Goal: Check status: Check status

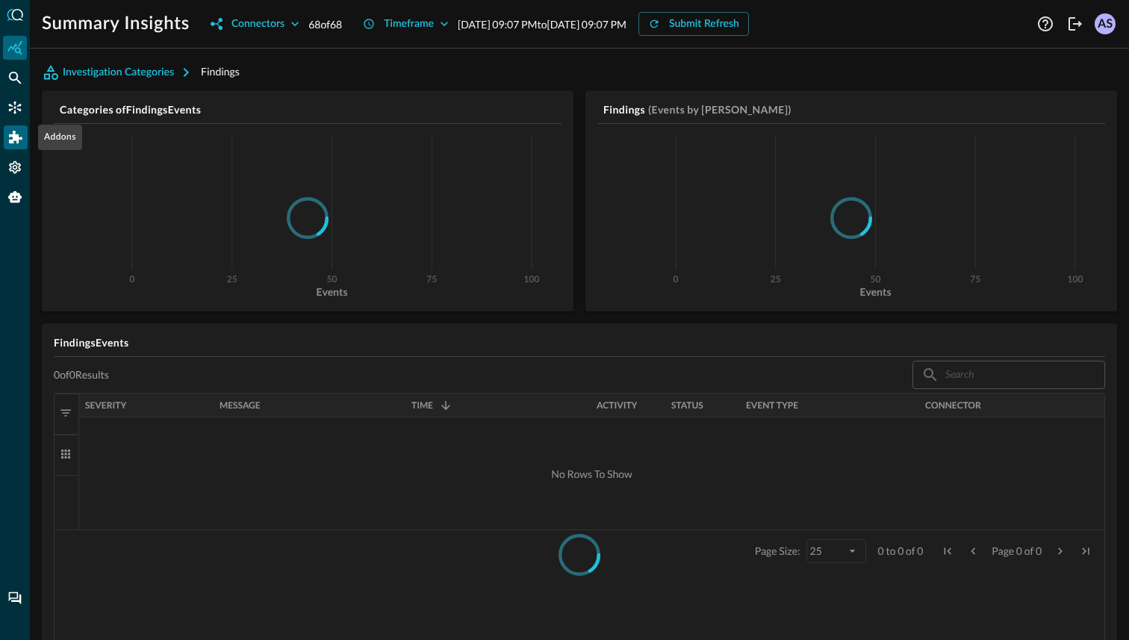
click at [9, 137] on icon "Addons" at bounding box center [15, 137] width 13 height 13
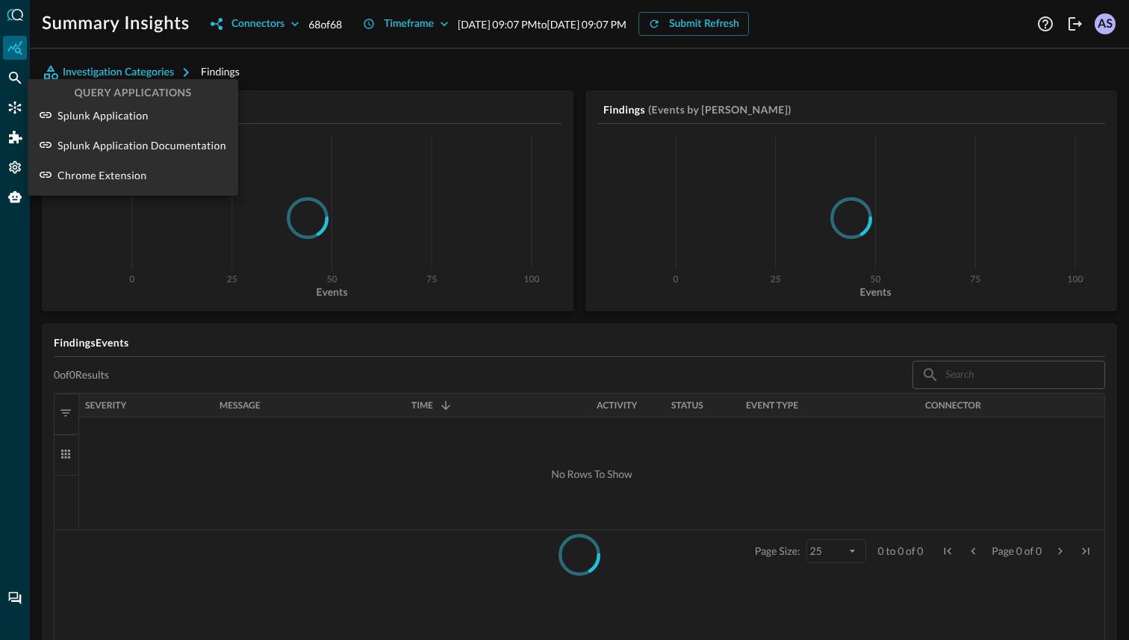
click at [8, 99] on div at bounding box center [564, 320] width 1129 height 640
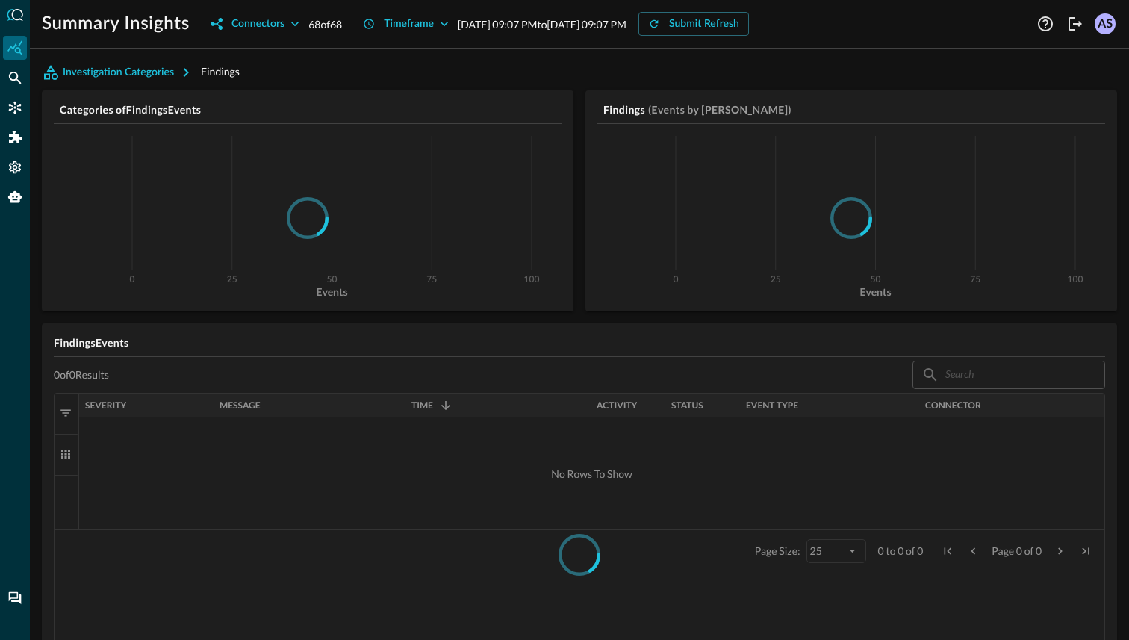
click at [10, 102] on icon "Connectors" at bounding box center [14, 107] width 15 height 15
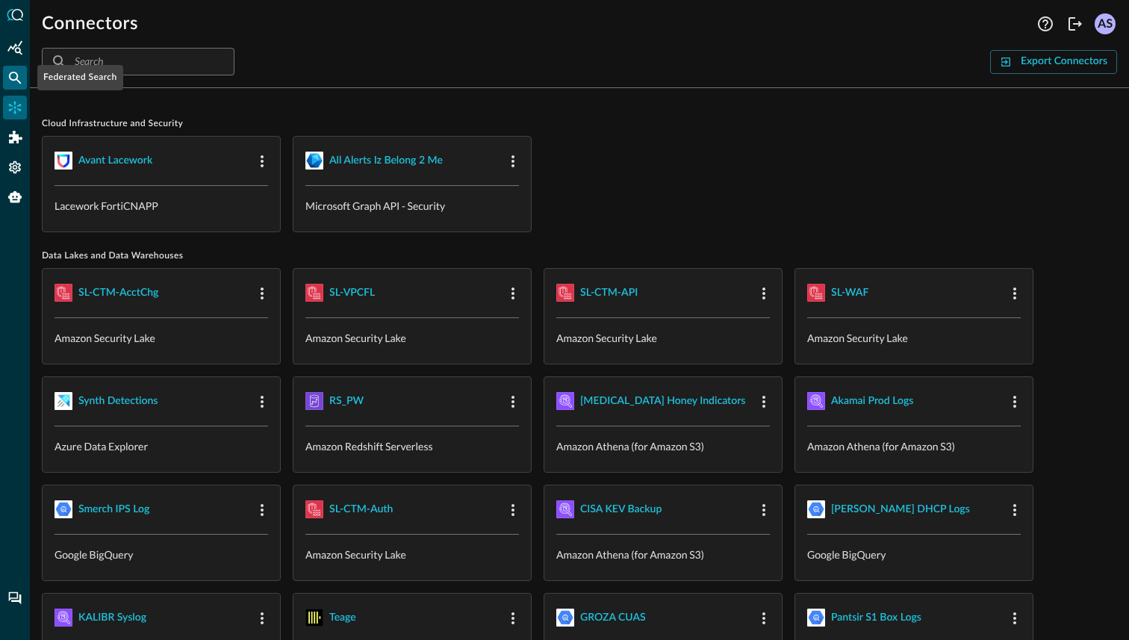
click at [15, 80] on icon "Federated Search" at bounding box center [14, 77] width 15 height 15
click at [13, 55] on div "Summary Insights" at bounding box center [15, 48] width 24 height 24
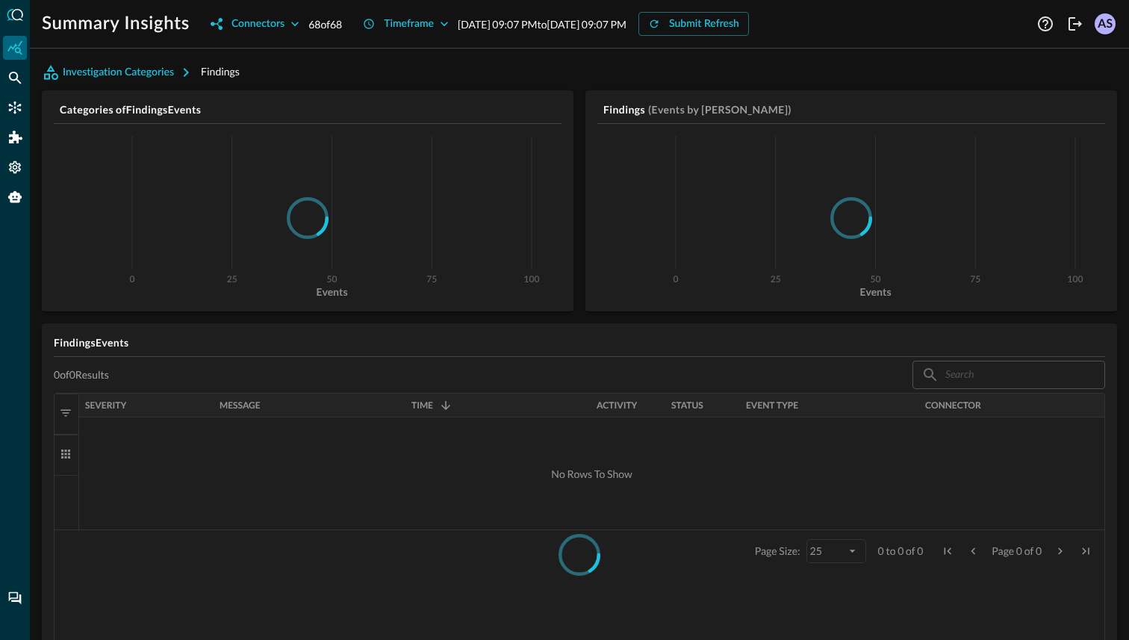
click at [569, 22] on p "Aug 10, 2025 09:07 PM to Aug 11, 2025 09:07 PM" at bounding box center [542, 24] width 169 height 16
click at [660, 25] on icon "button" at bounding box center [654, 24] width 12 height 12
click at [295, 20] on icon "button" at bounding box center [294, 23] width 15 height 15
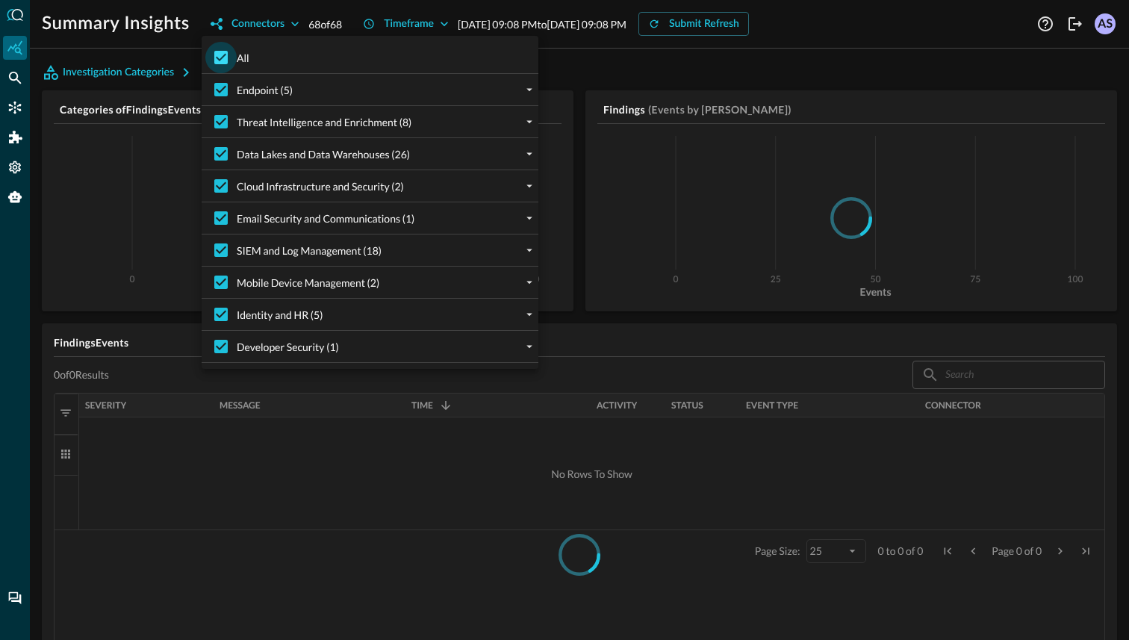
click at [223, 58] on input "All" at bounding box center [220, 57] width 31 height 31
checkbox input "false"
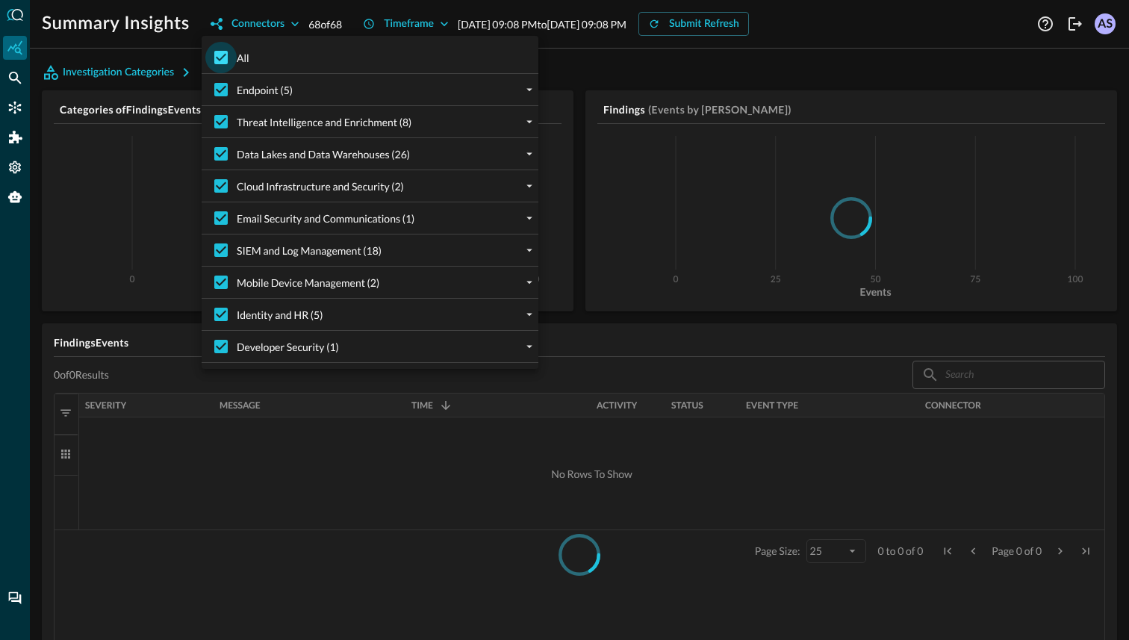
checkbox input "false"
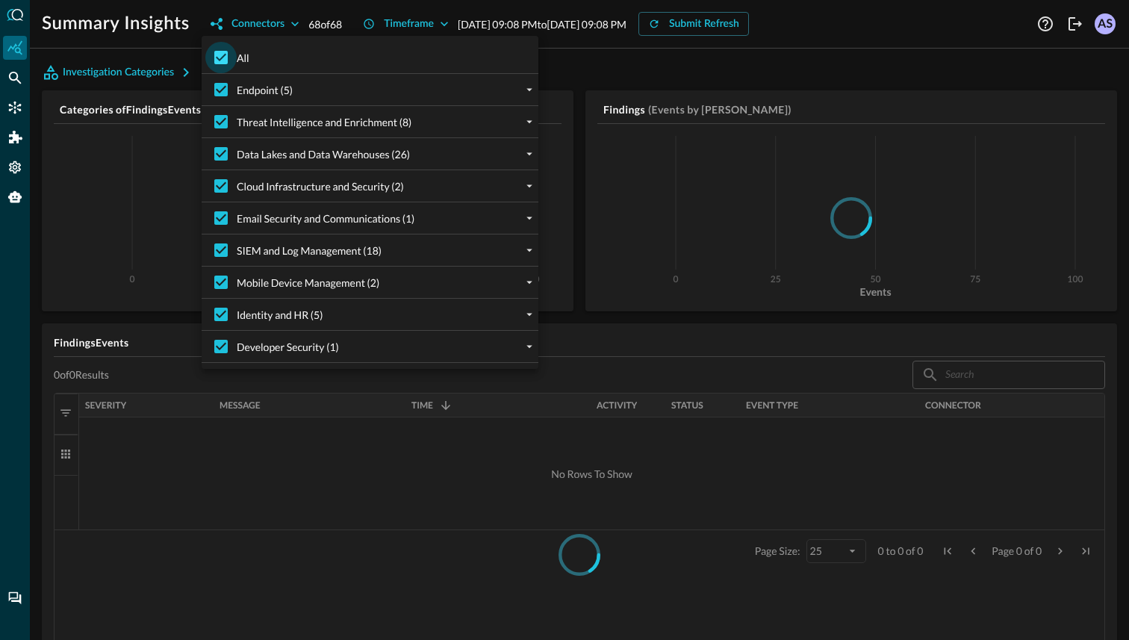
checkbox input "false"
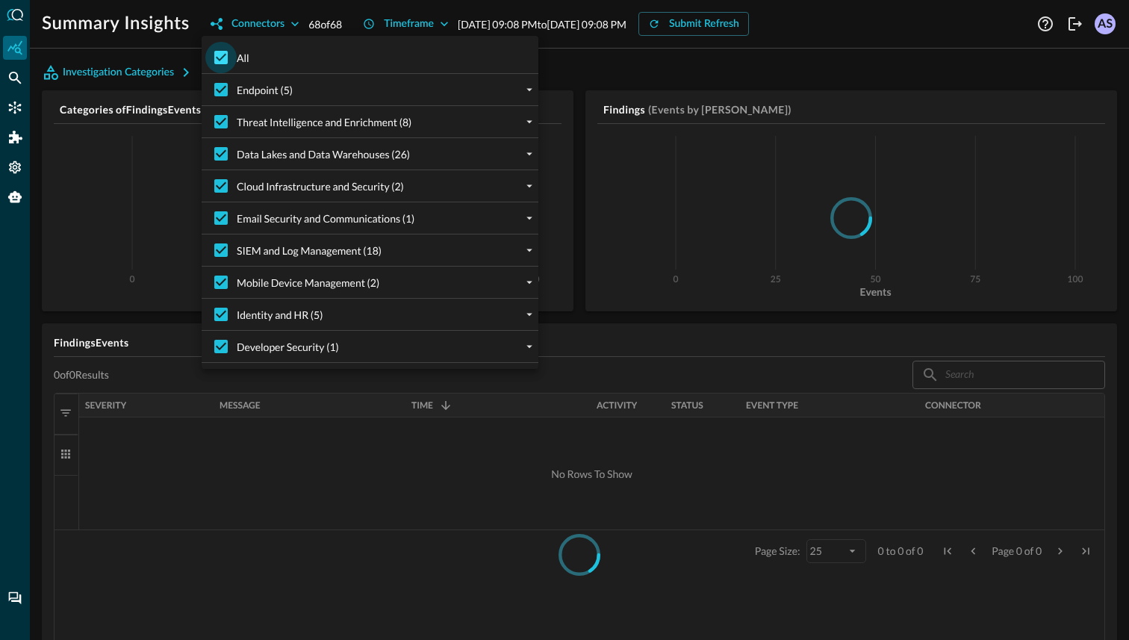
checkbox input "false"
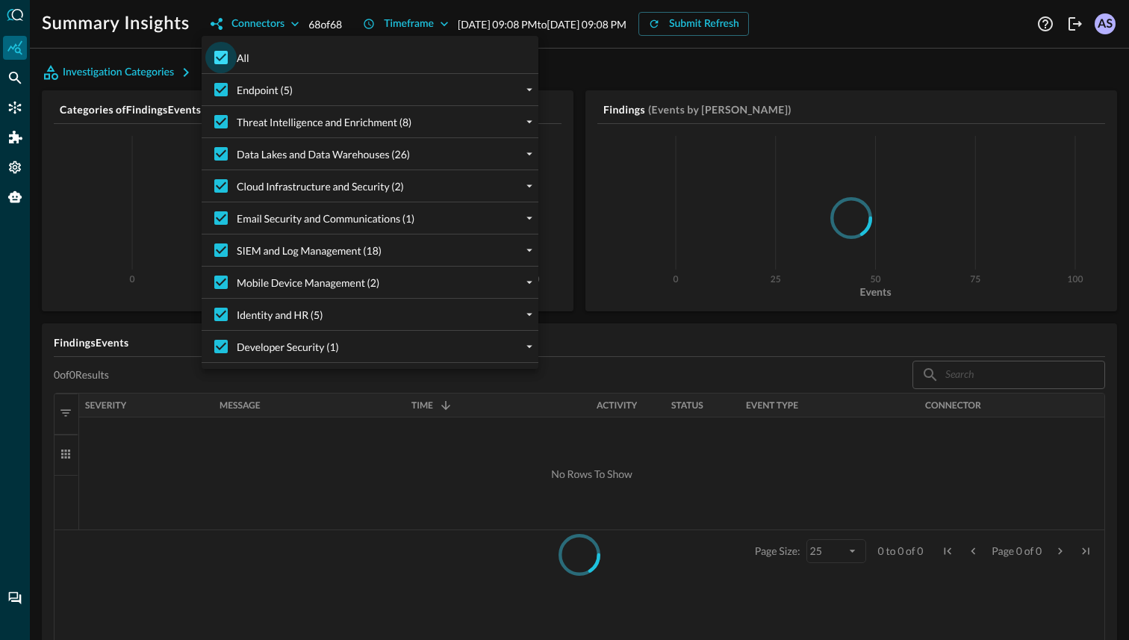
checkbox input "false"
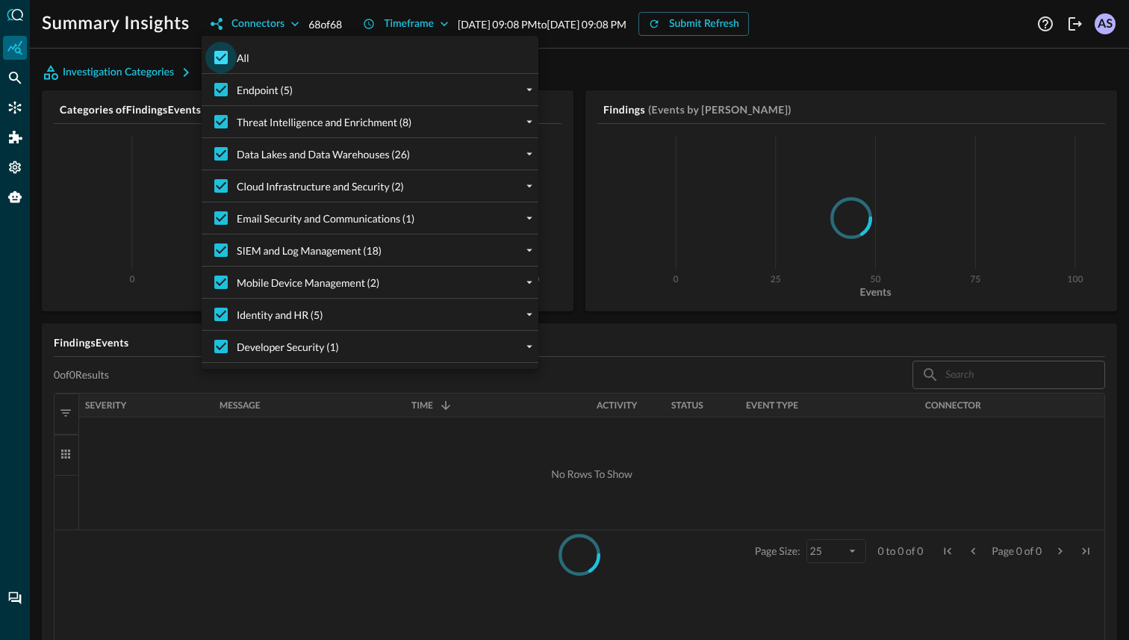
checkbox input "false"
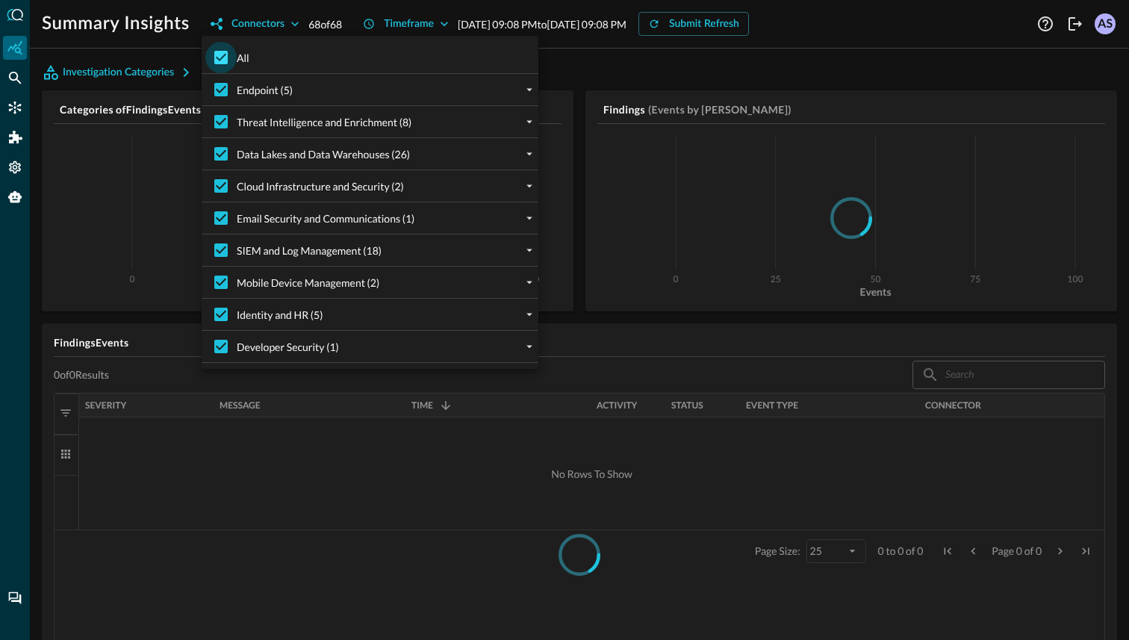
checkbox input "false"
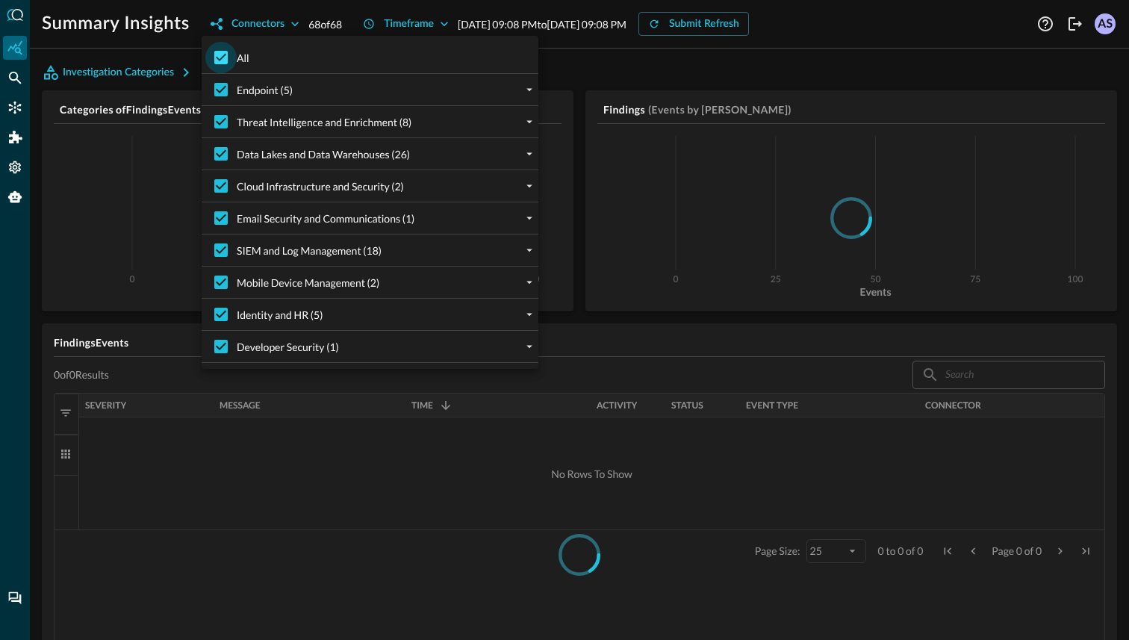
checkbox input "false"
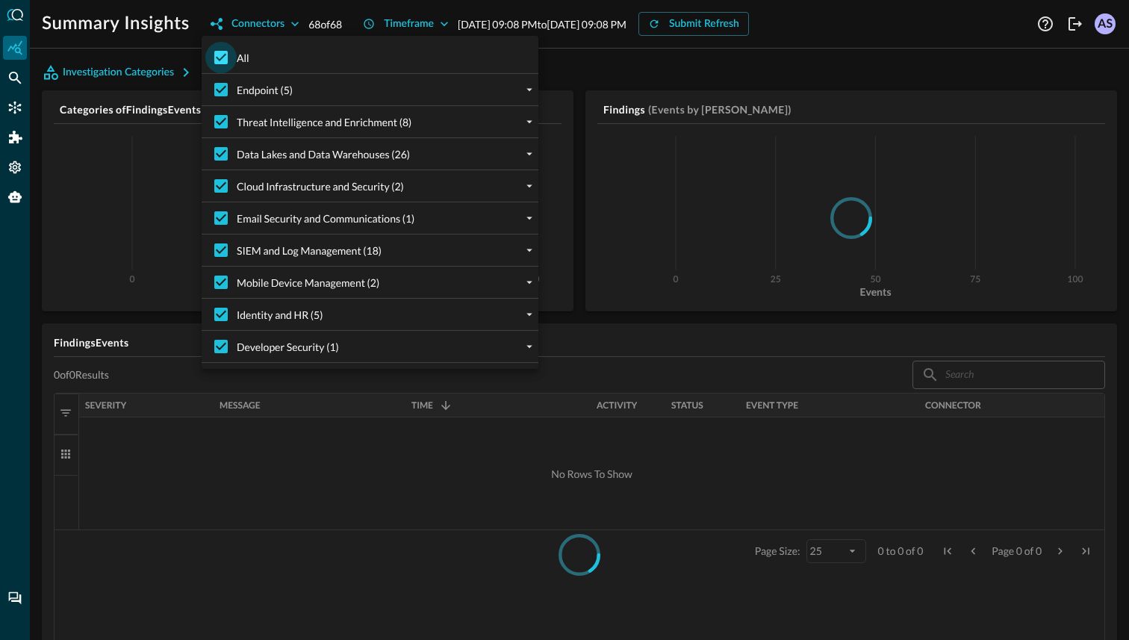
checkbox input "false"
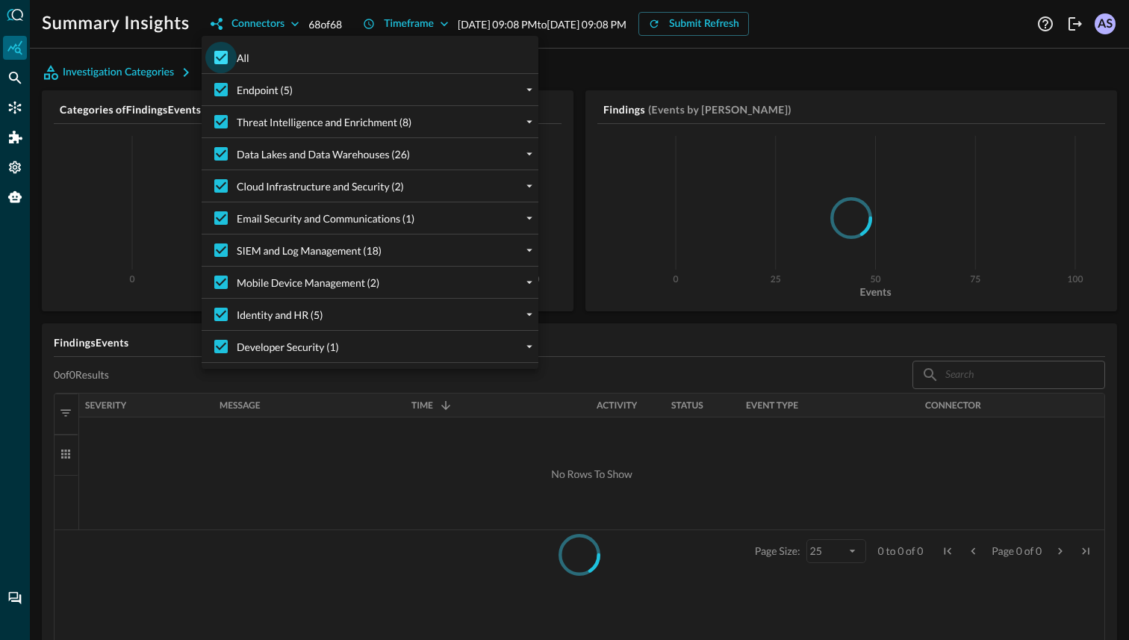
checkbox input "false"
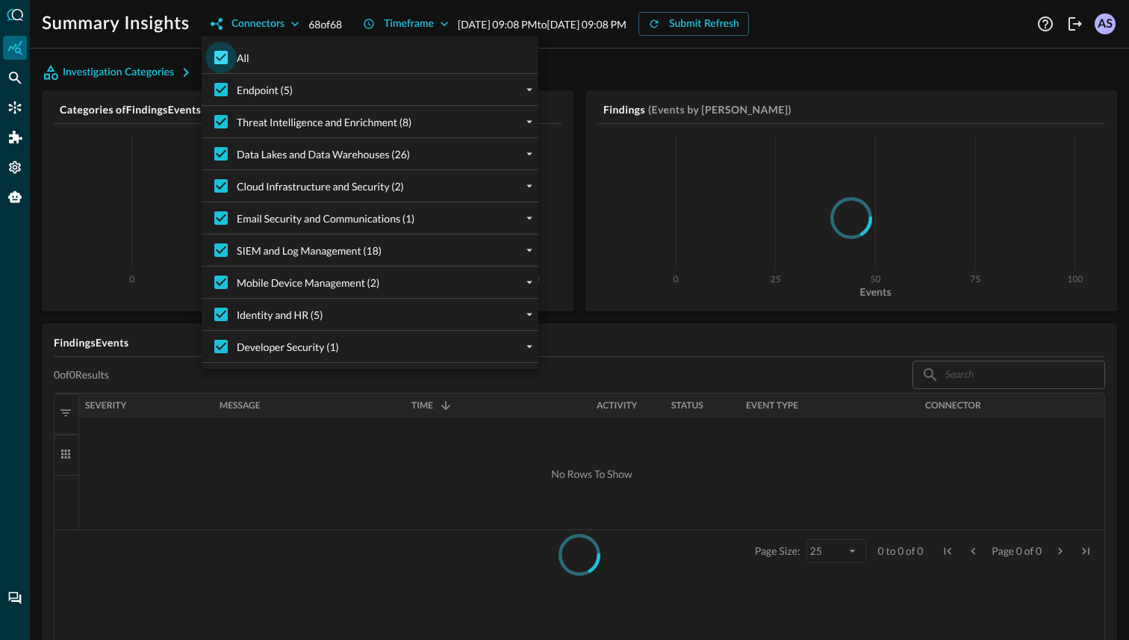
checkbox input "false"
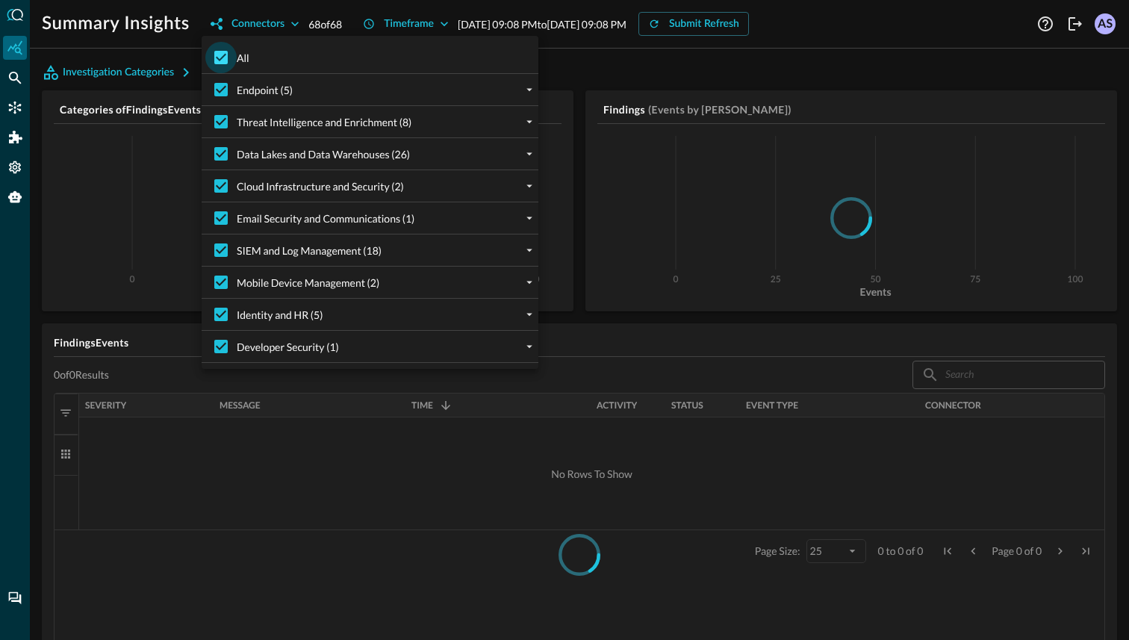
checkbox input "false"
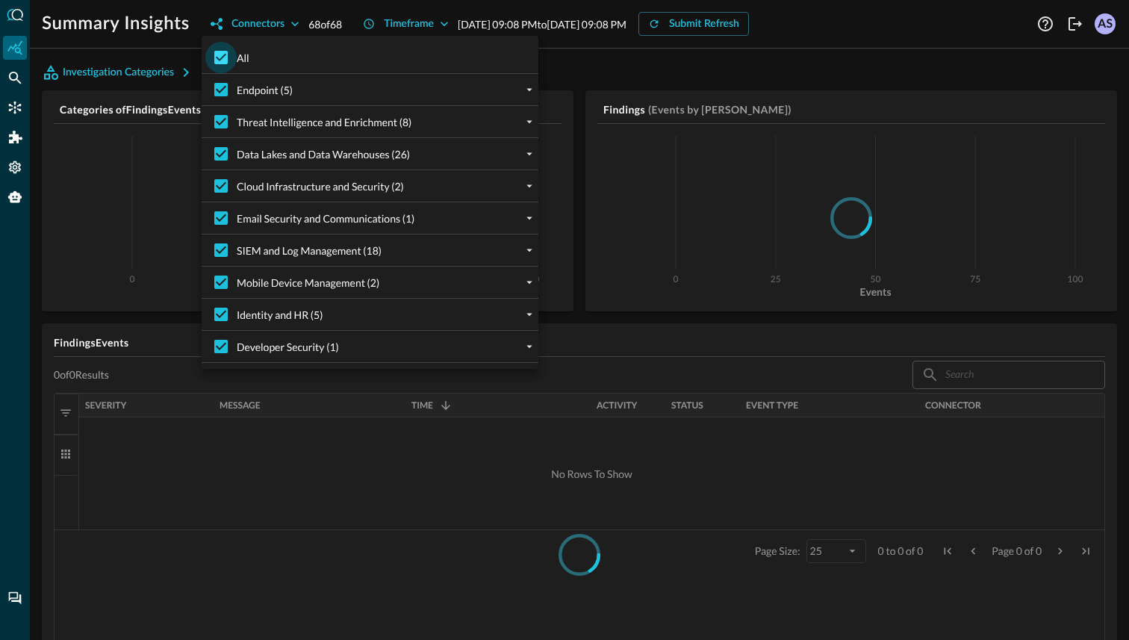
checkbox input "false"
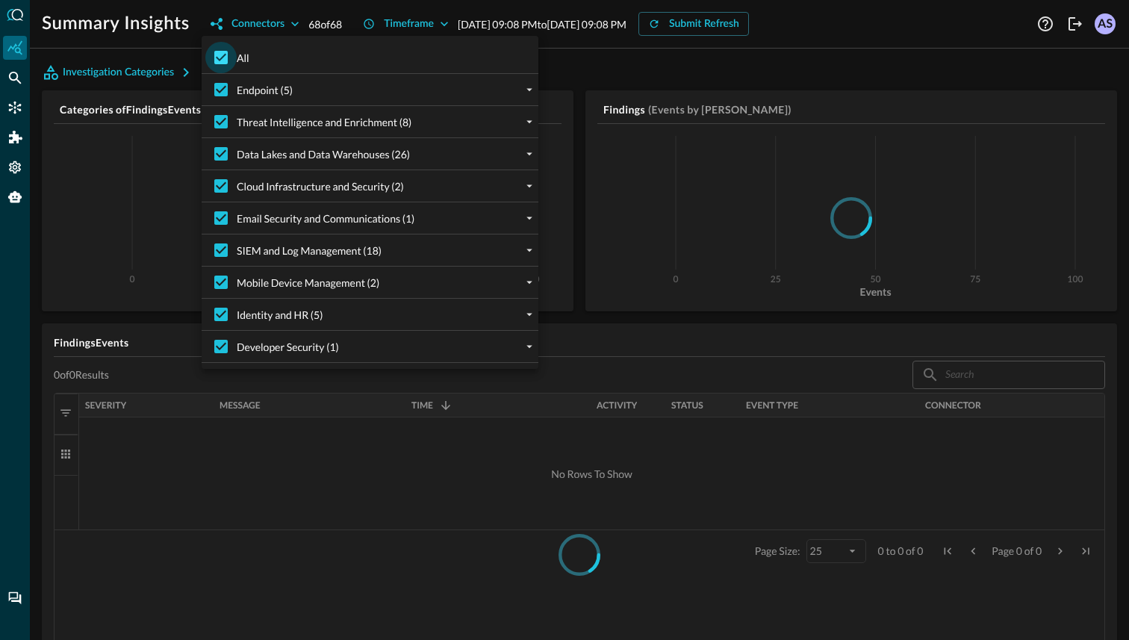
checkbox input "false"
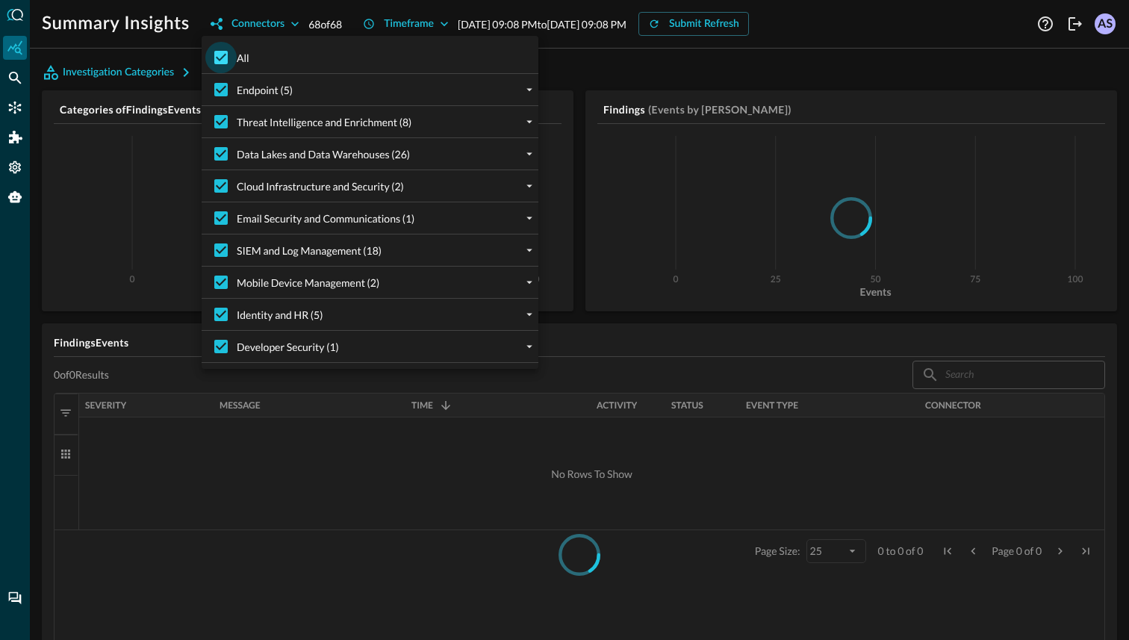
checkbox input "false"
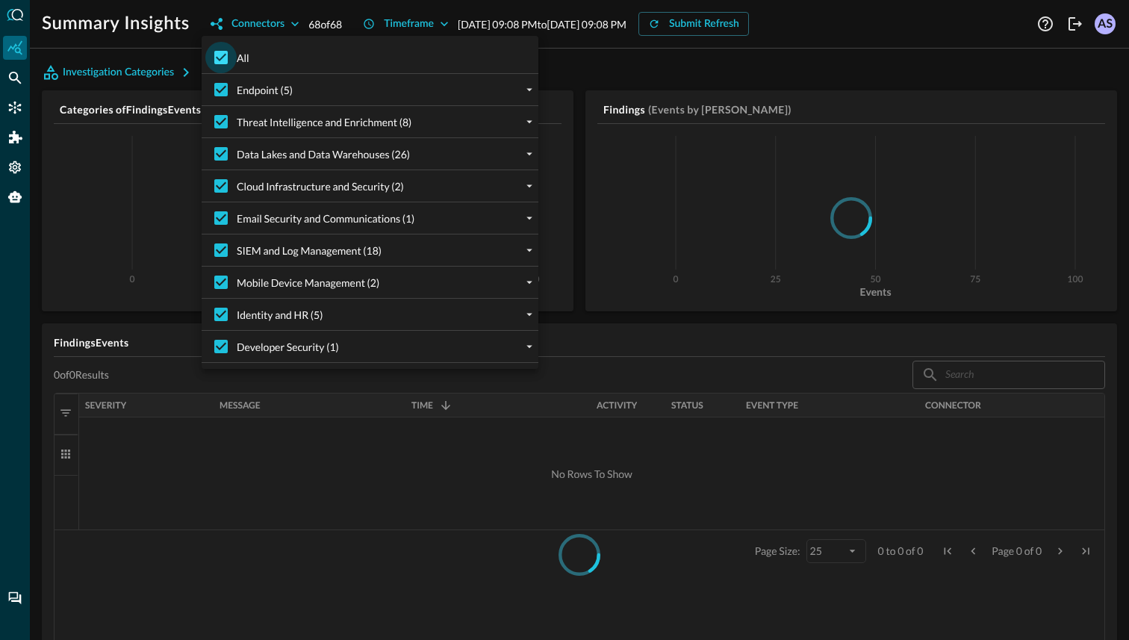
checkbox input "false"
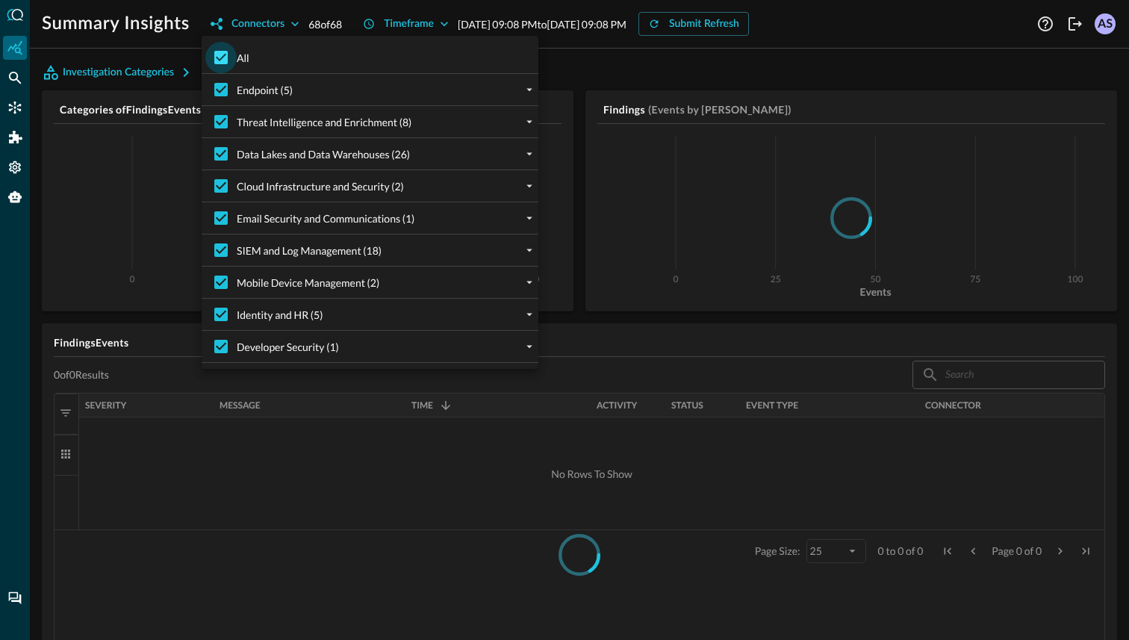
checkbox input "false"
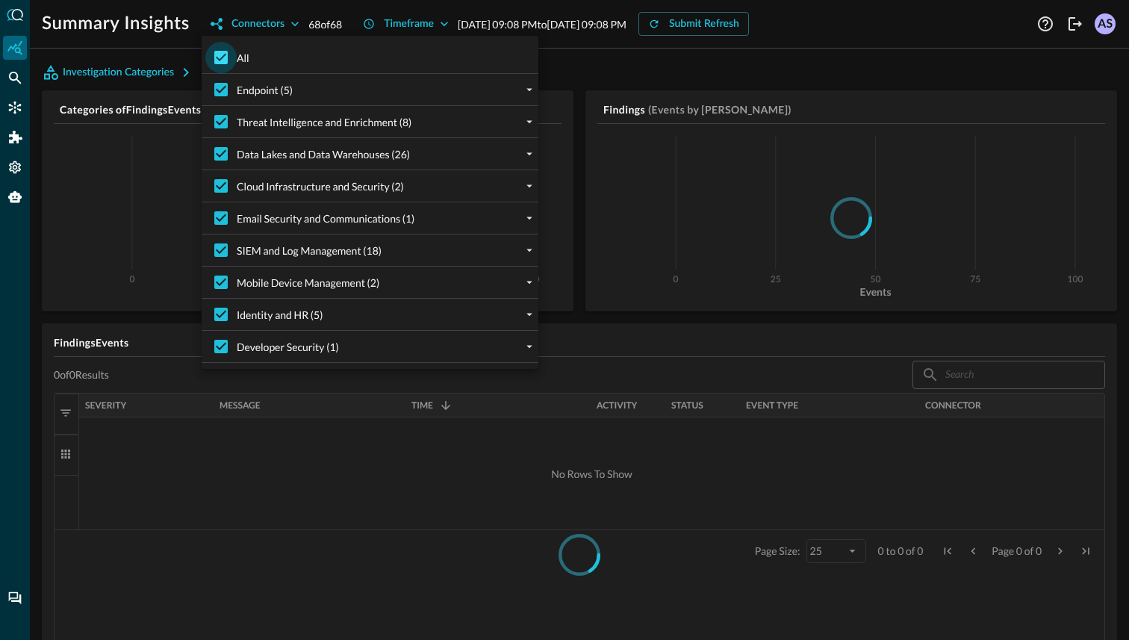
checkbox input "false"
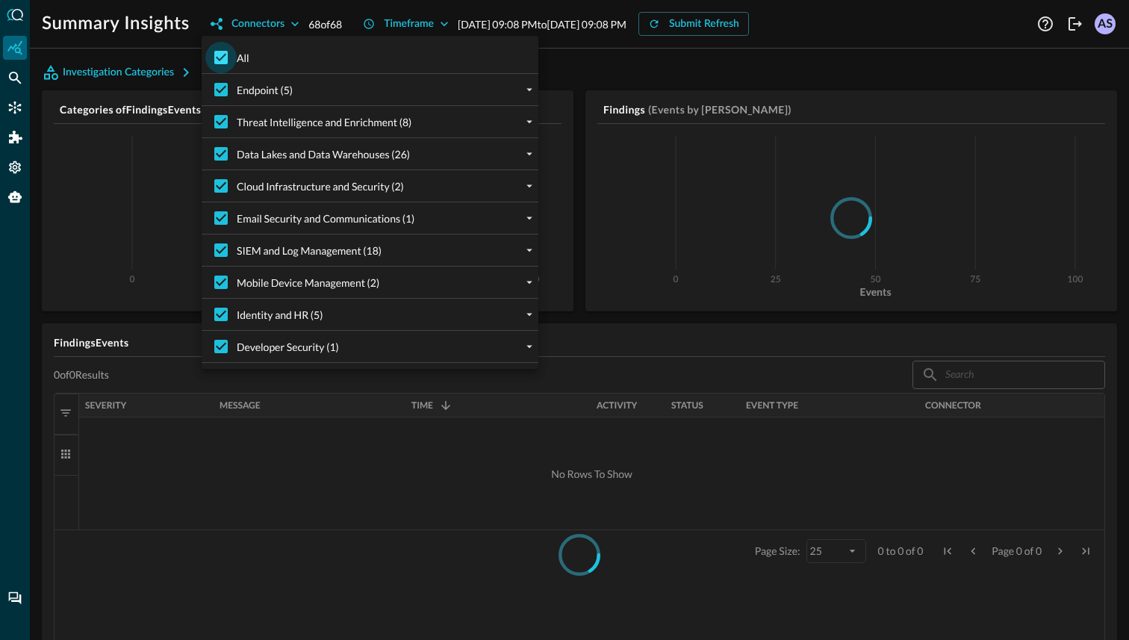
checkbox input "false"
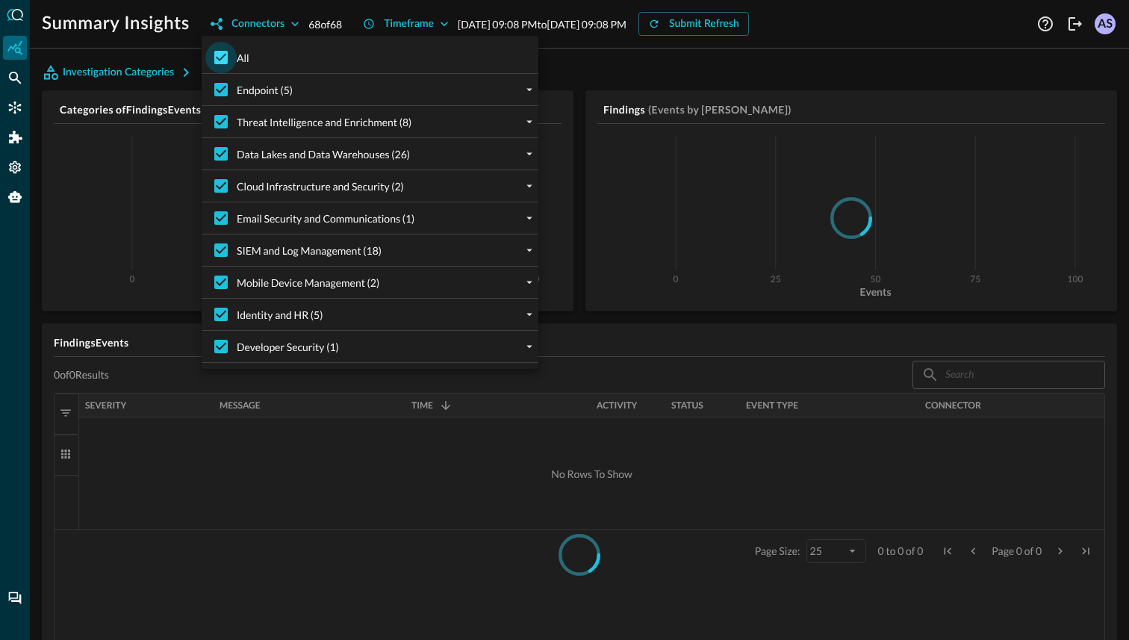
checkbox input "false"
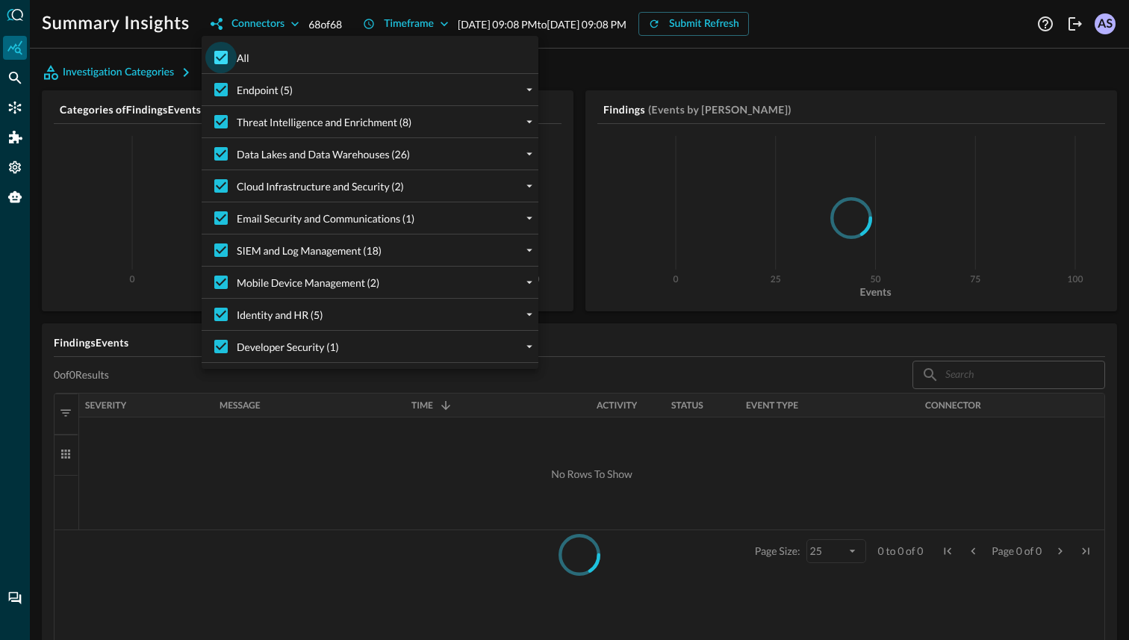
checkbox input "false"
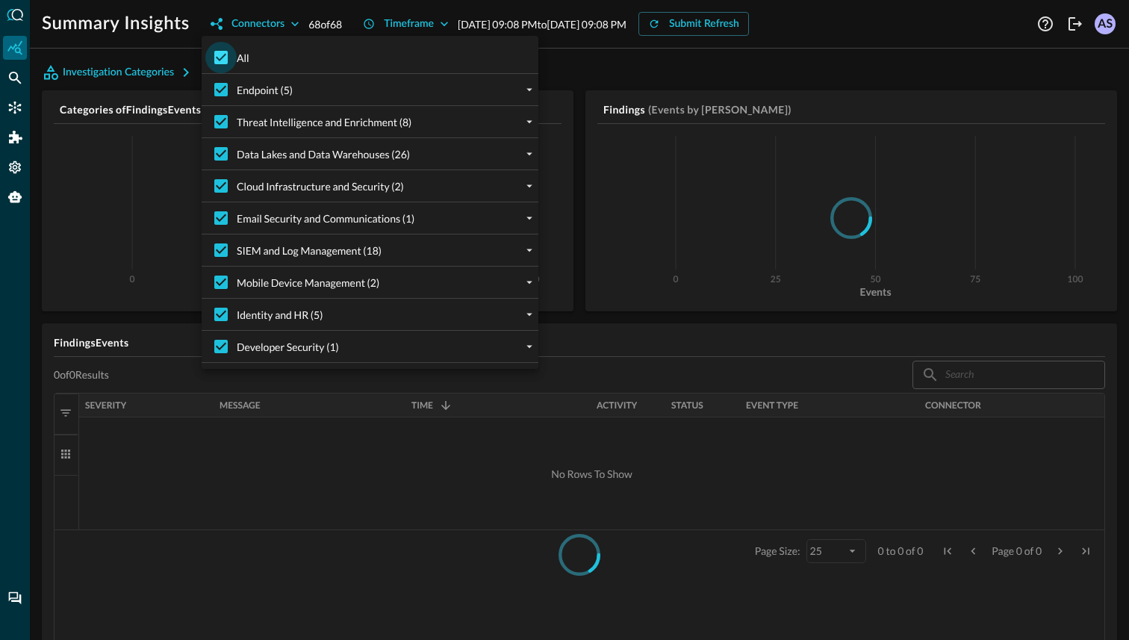
checkbox input "false"
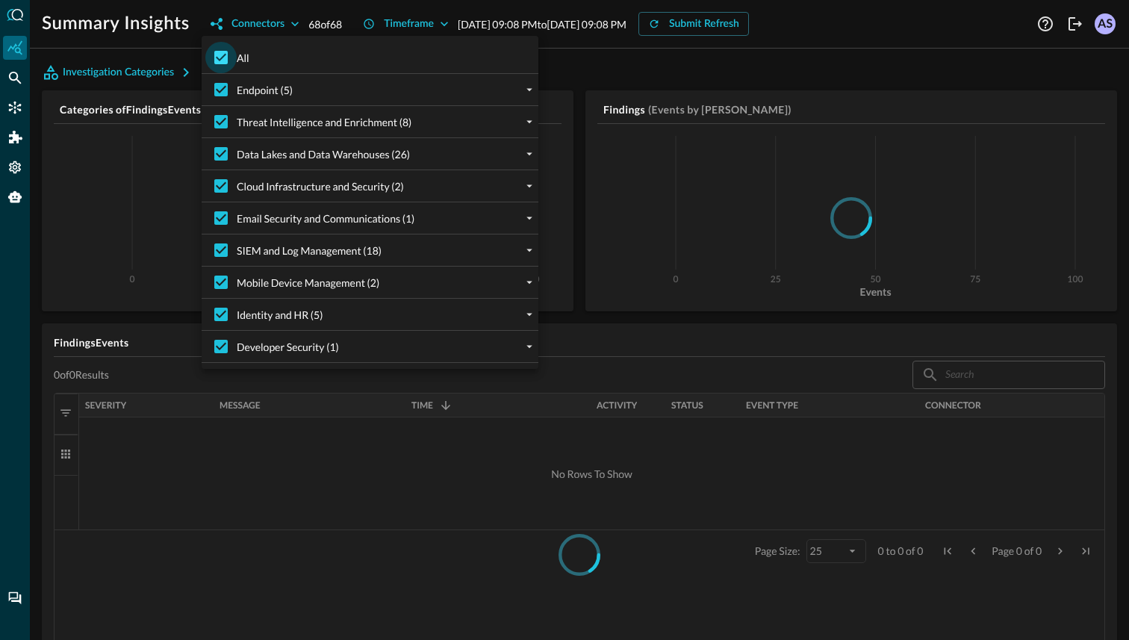
checkbox input "false"
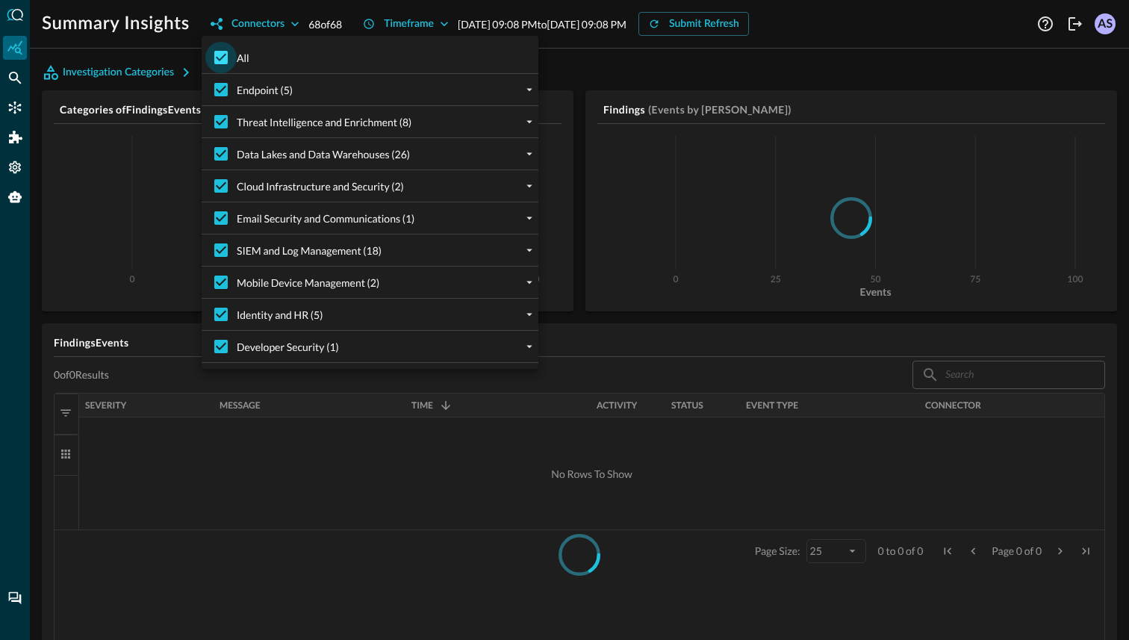
checkbox input "false"
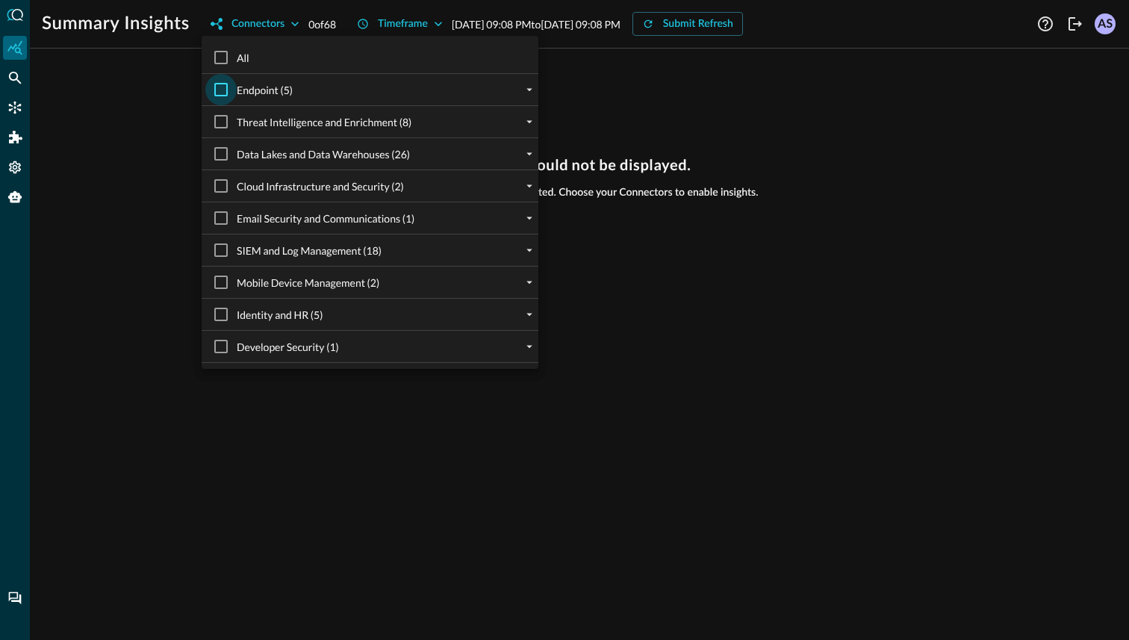
click at [224, 85] on input "Endpoint (5)" at bounding box center [220, 89] width 31 height 31
checkbox input "true"
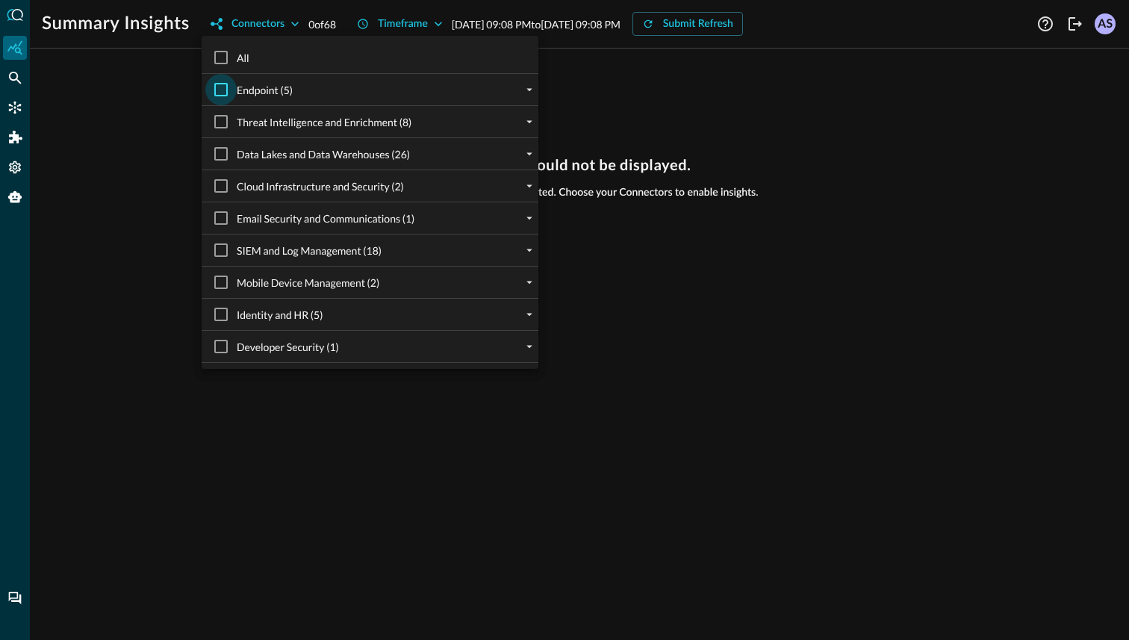
checkbox input "true"
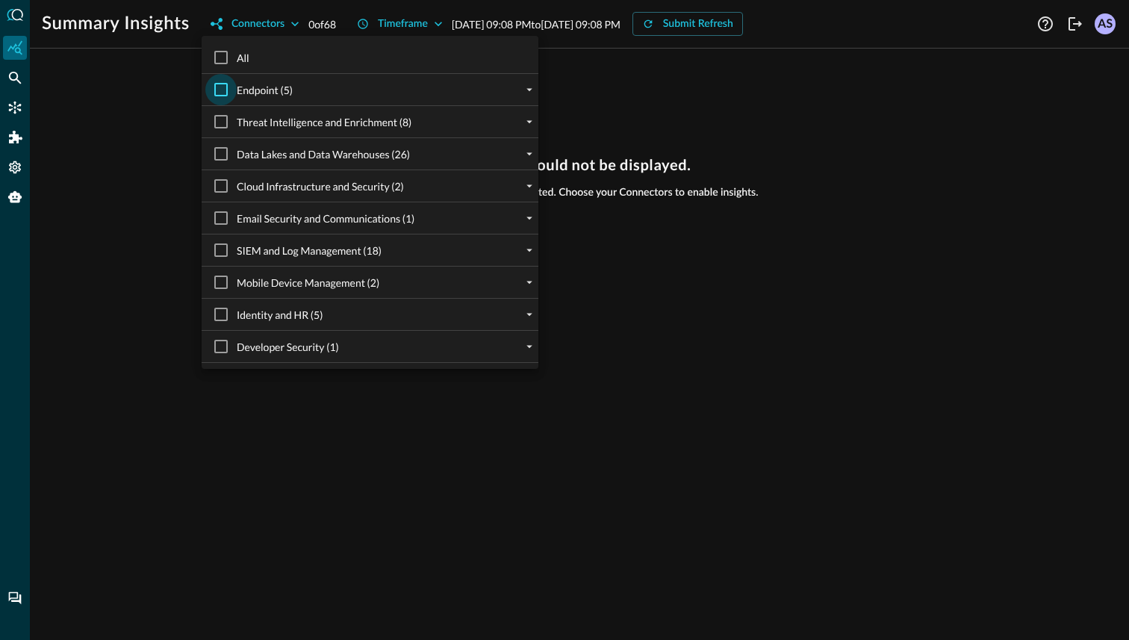
checkbox input "true"
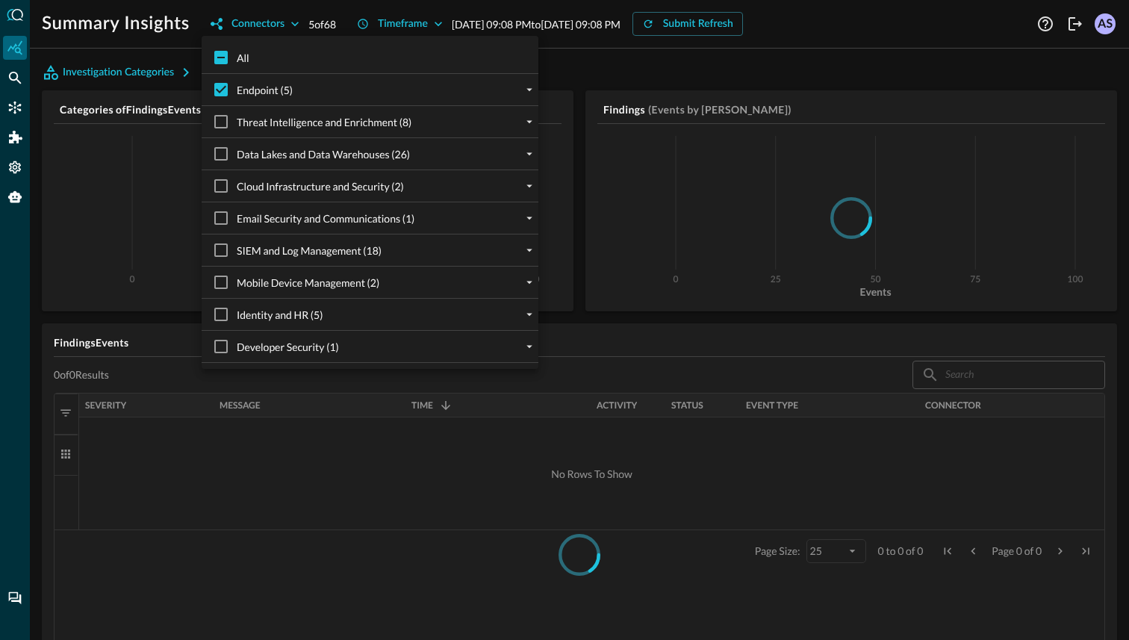
click at [589, 76] on div at bounding box center [564, 320] width 1129 height 640
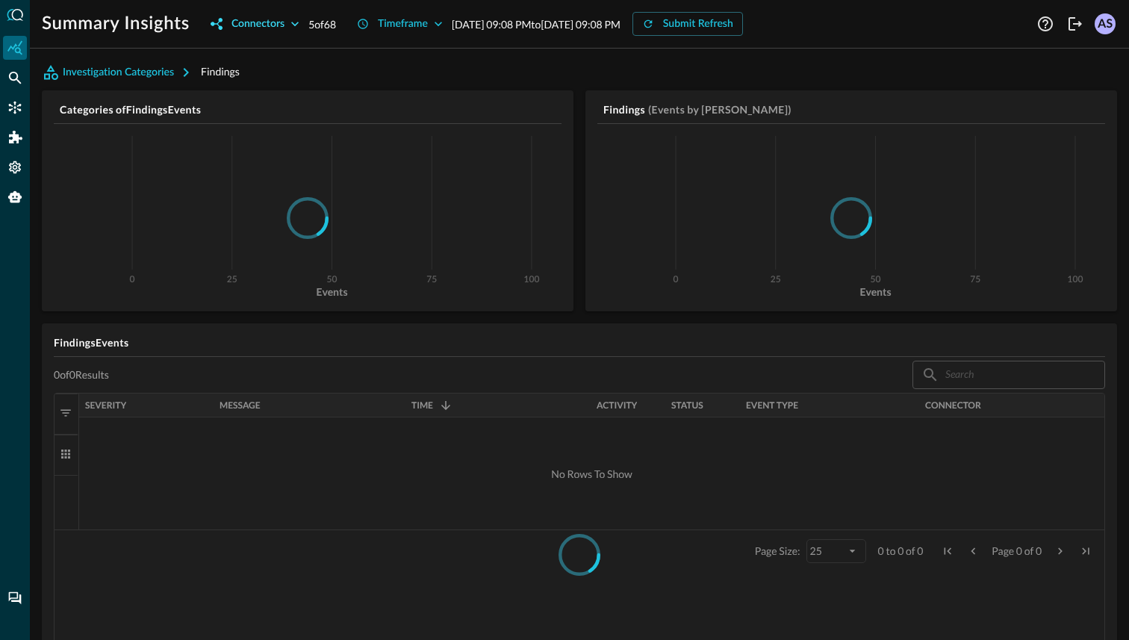
click at [296, 25] on icon "button" at bounding box center [294, 23] width 15 height 15
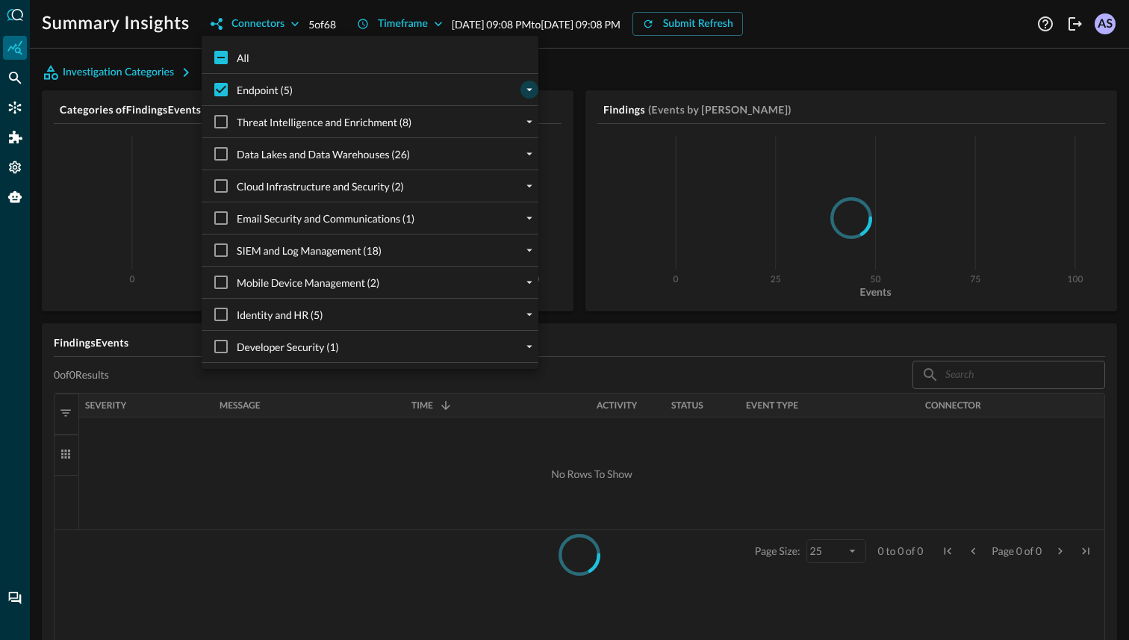
click at [523, 92] on icon "expand" at bounding box center [529, 89] width 13 height 13
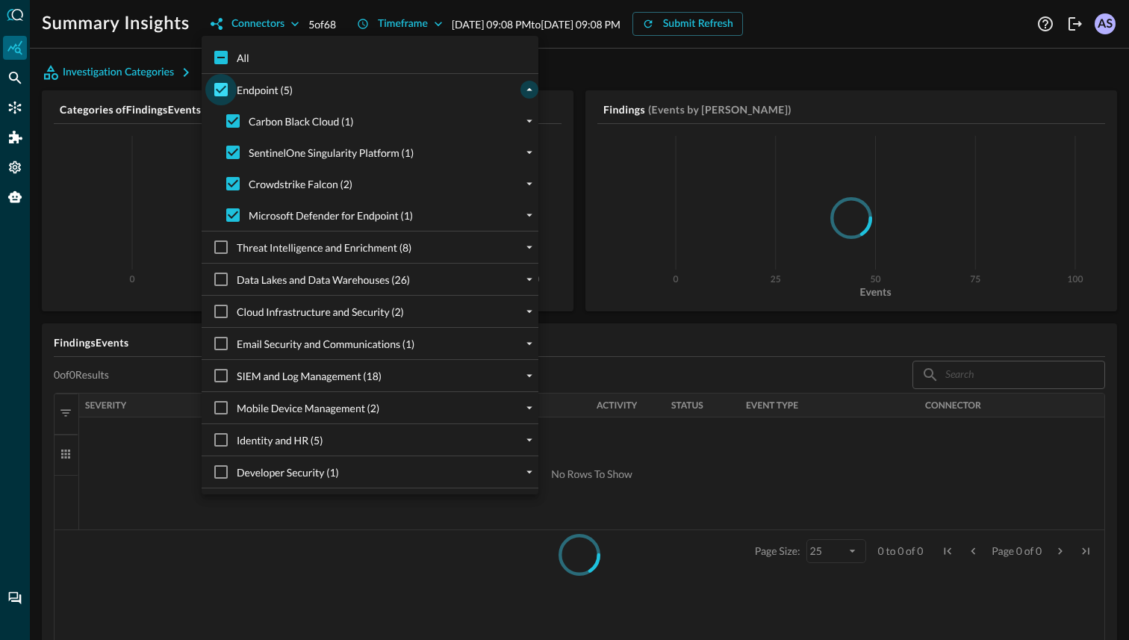
click at [220, 87] on input "Endpoint (5)" at bounding box center [220, 89] width 31 height 31
checkbox input "false"
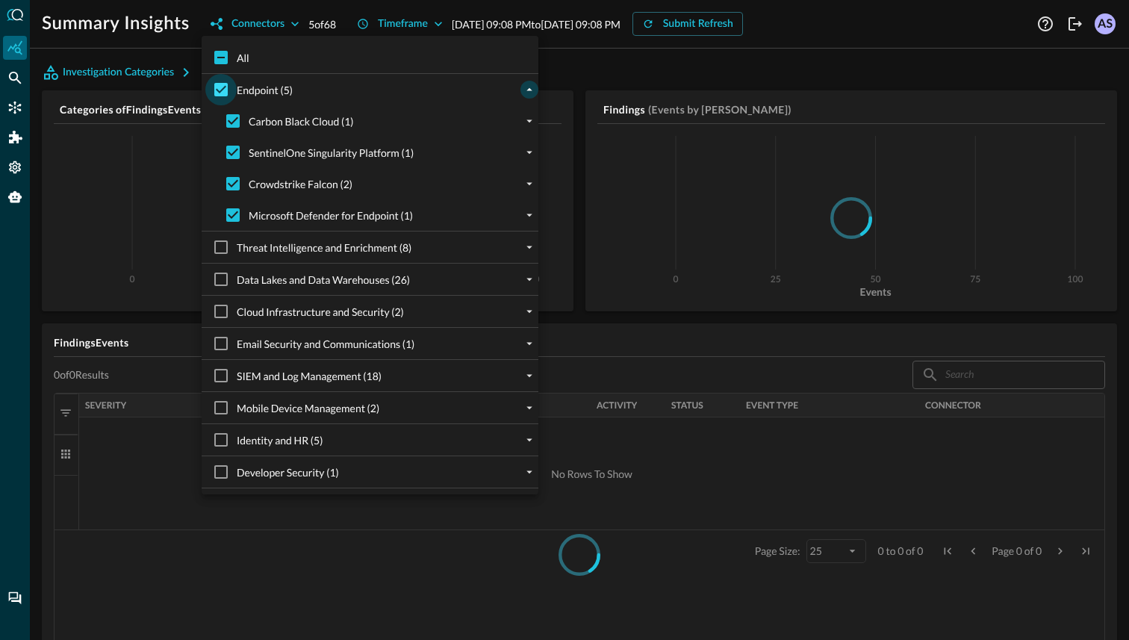
checkbox input "false"
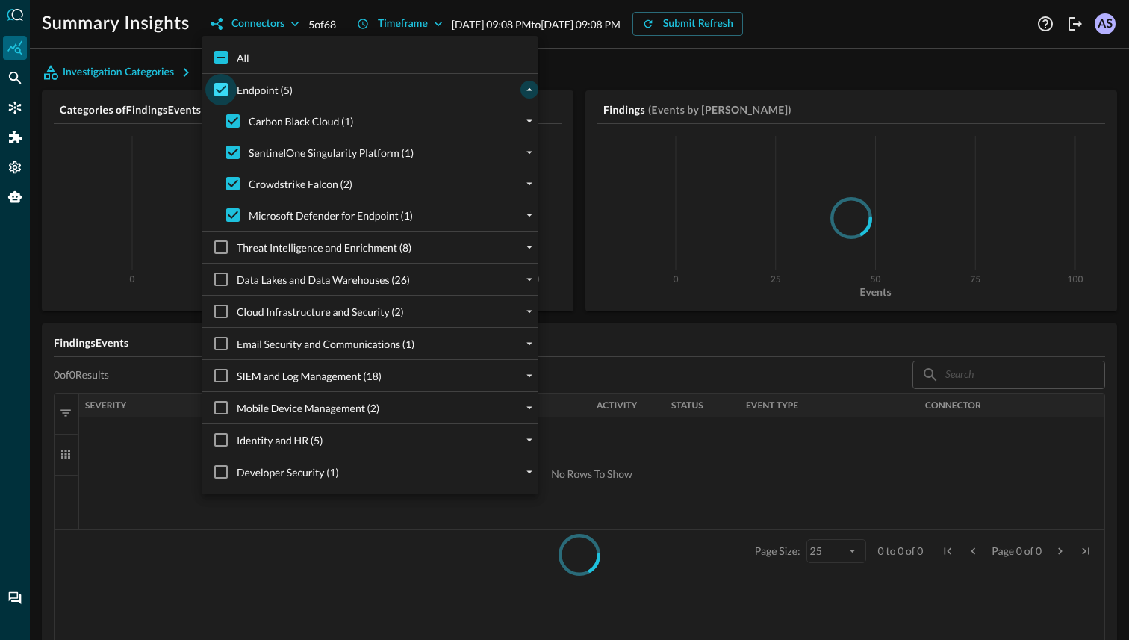
checkbox input "false"
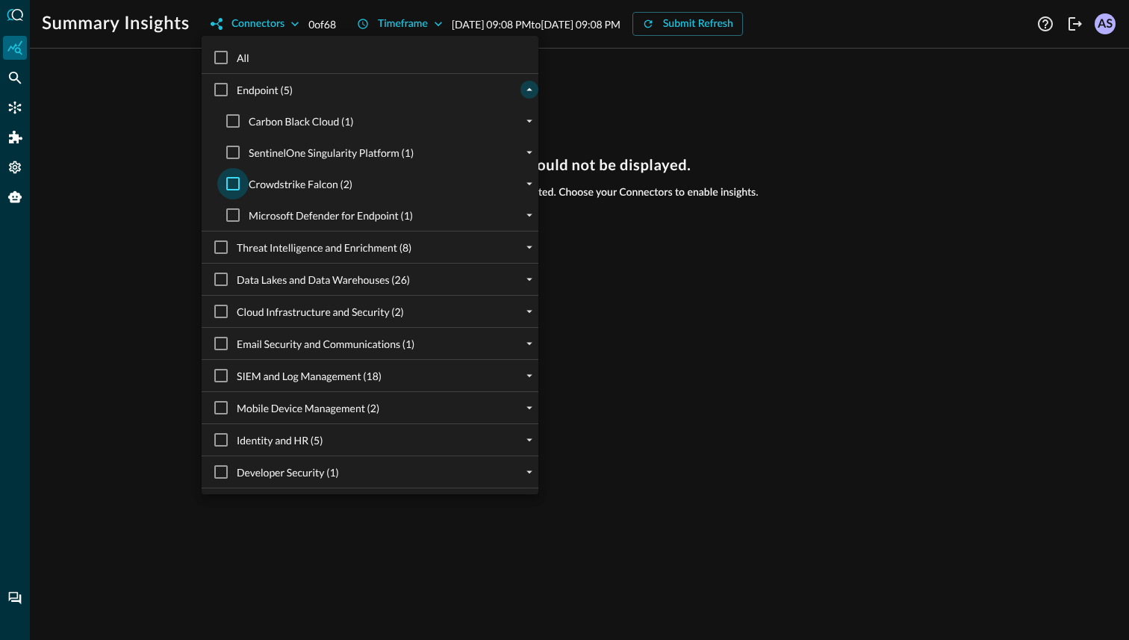
click at [240, 184] on input "Crowdstrike Falcon (2)" at bounding box center [232, 183] width 31 height 31
checkbox input "true"
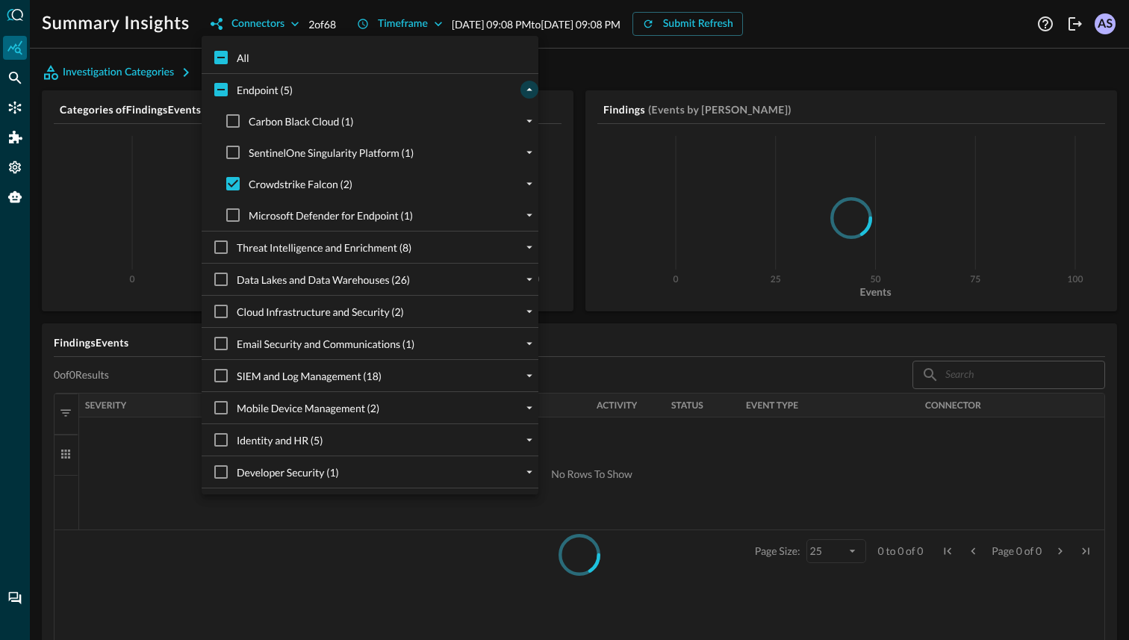
click at [592, 66] on div at bounding box center [564, 320] width 1129 height 640
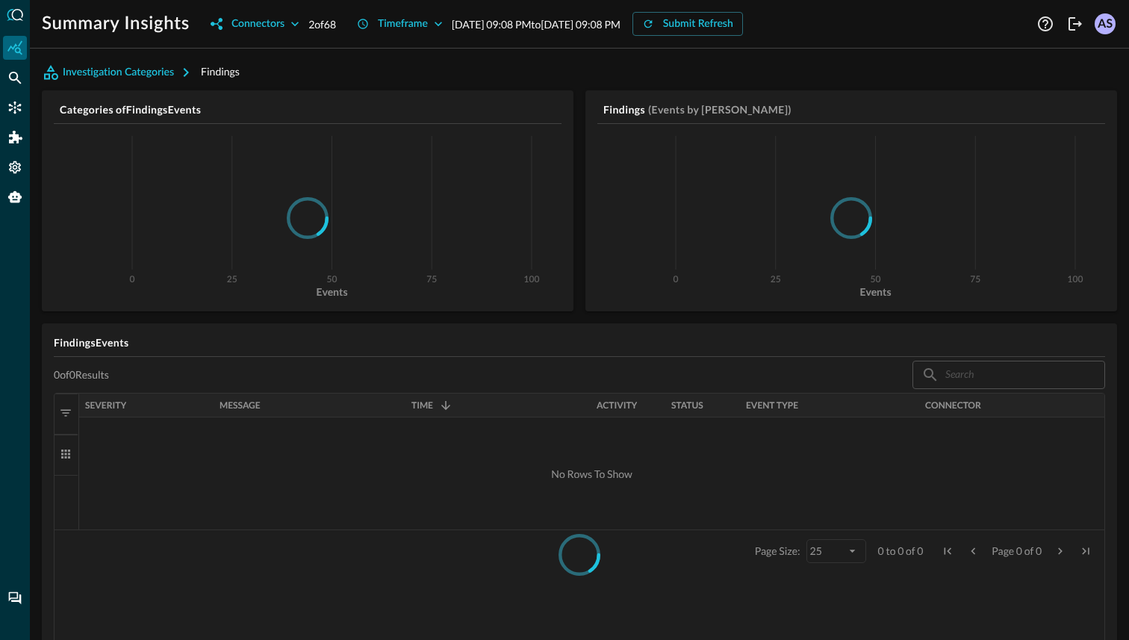
scroll to position [89, 0]
